Goal: Task Accomplishment & Management: Use online tool/utility

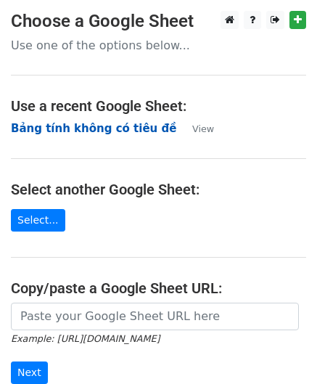
click at [73, 128] on strong "Bảng tính không có tiêu đề" at bounding box center [93, 128] width 165 height 13
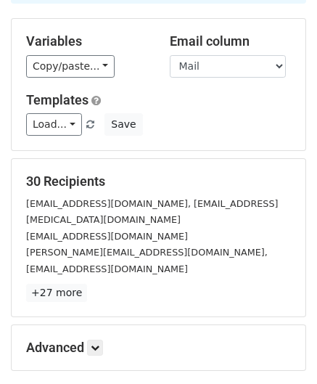
scroll to position [119, 0]
